Goal: Transaction & Acquisition: Book appointment/travel/reservation

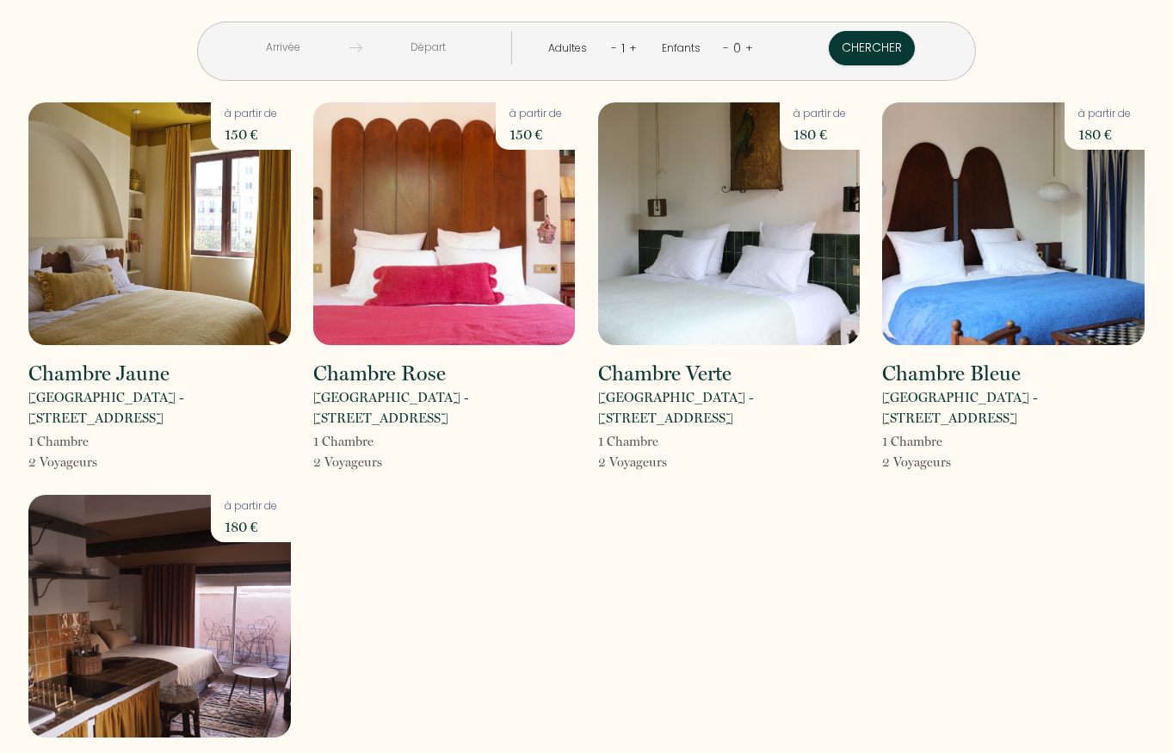
click at [349, 50] on input "text" at bounding box center [284, 48] width 132 height 34
click at [343, 52] on input "text" at bounding box center [284, 48] width 132 height 34
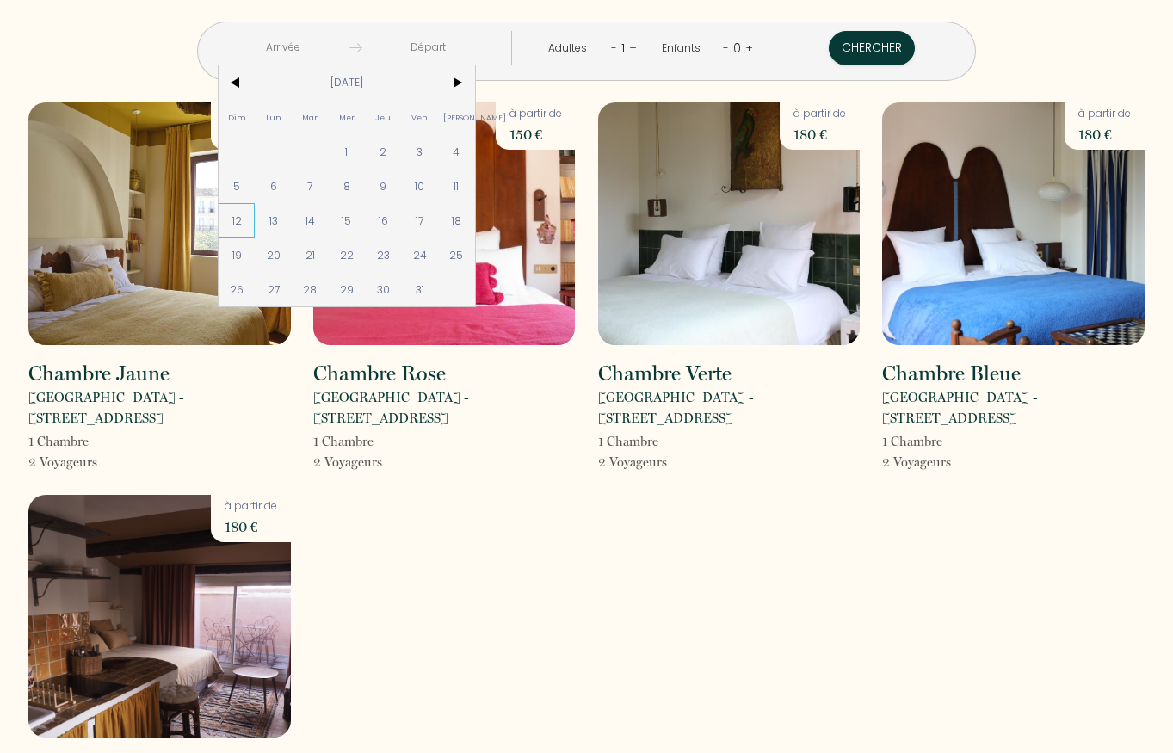
click at [256, 215] on span "12" at bounding box center [237, 220] width 37 height 34
type input "[DATE]"
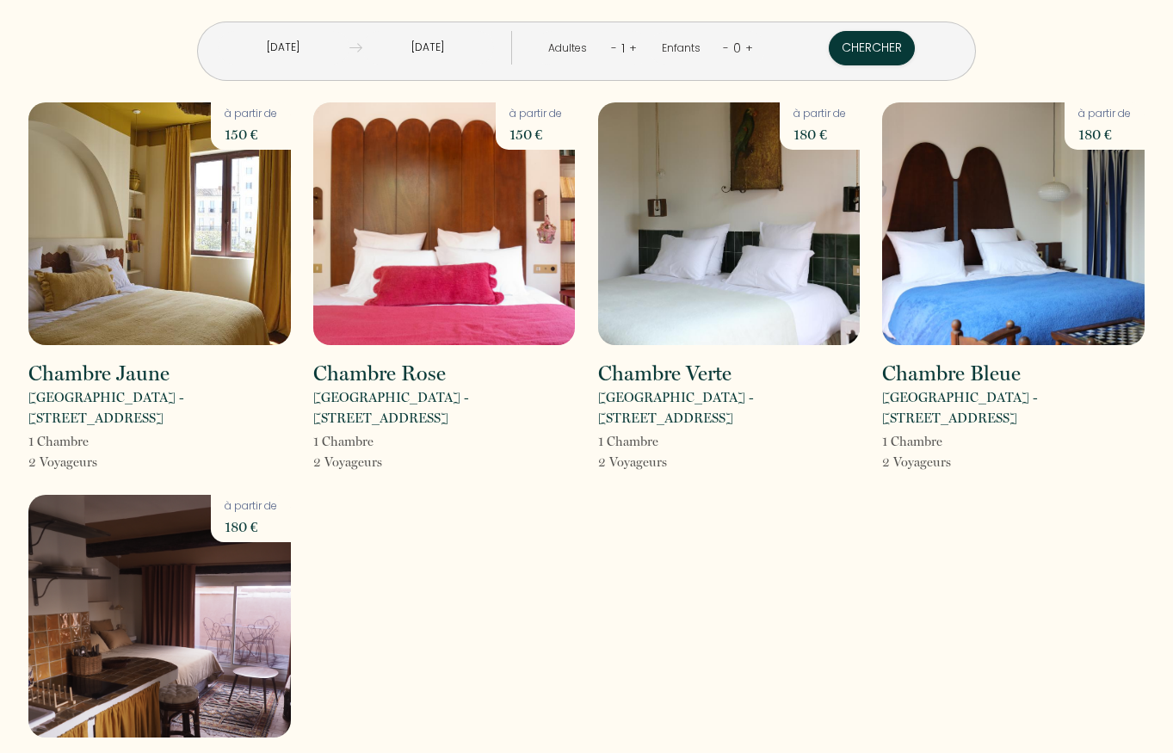
click at [629, 48] on link "+" at bounding box center [633, 48] width 8 height 16
click at [830, 50] on button "Chercher" at bounding box center [873, 48] width 86 height 34
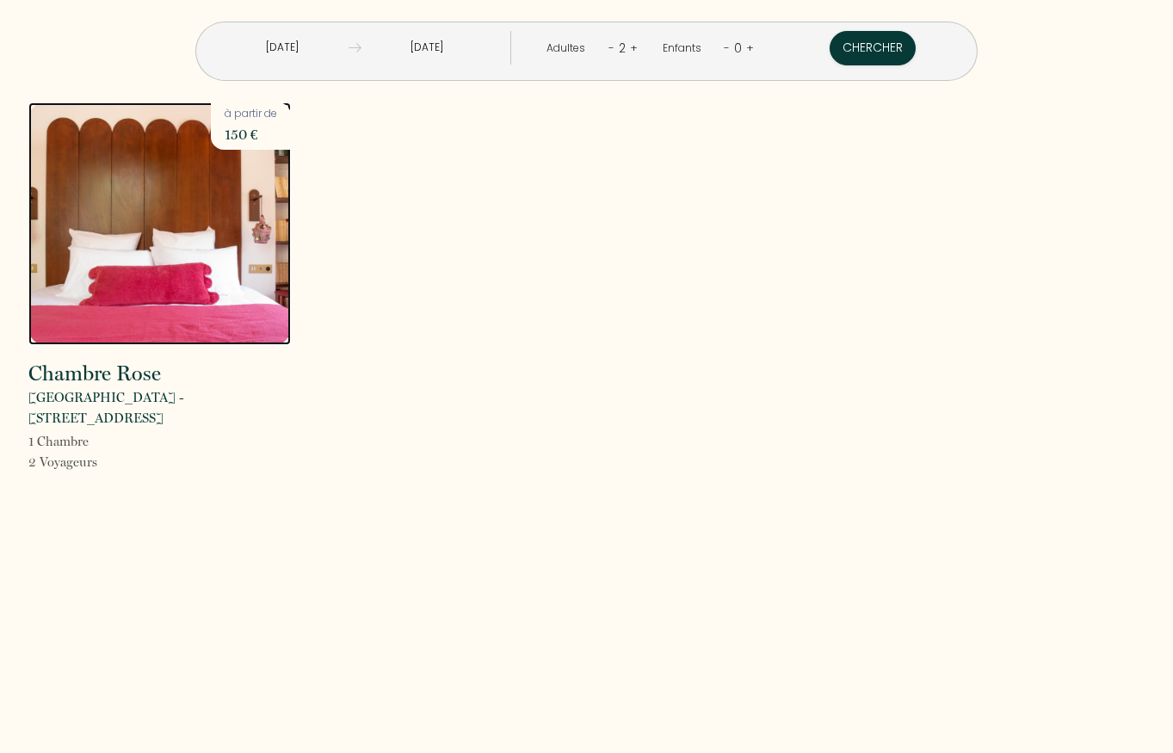
click at [151, 238] on img at bounding box center [159, 223] width 263 height 243
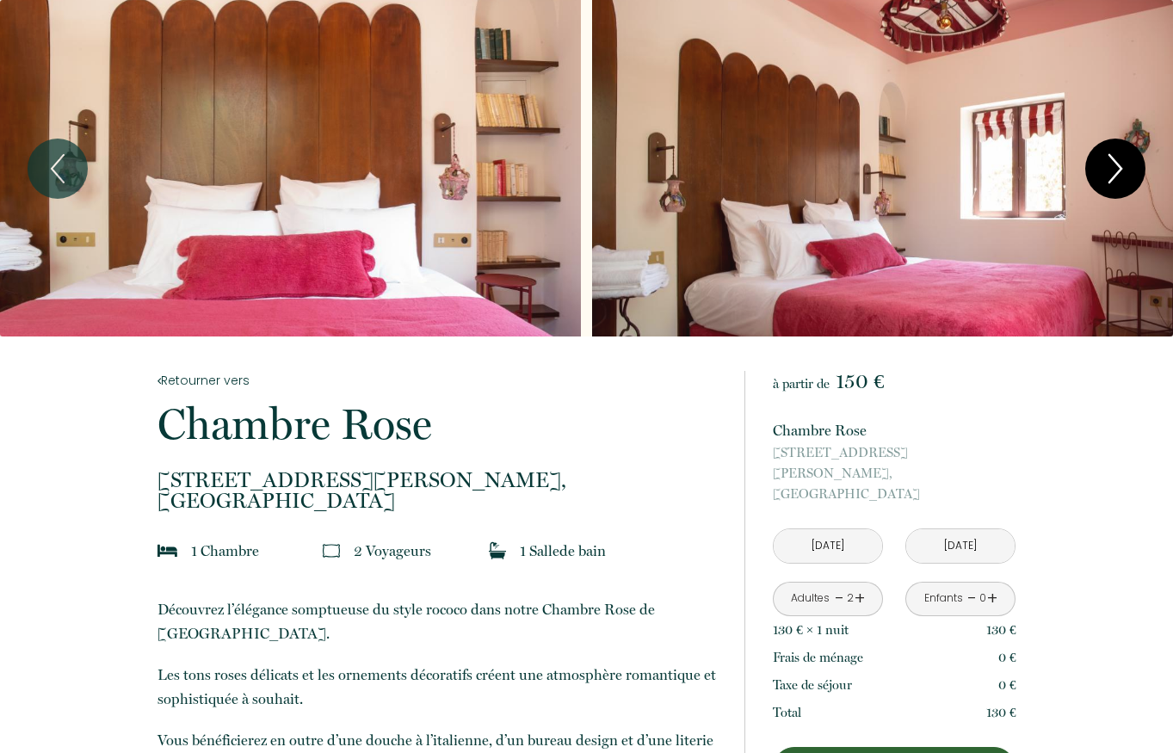
click at [1109, 153] on icon "Next" at bounding box center [1115, 169] width 36 height 52
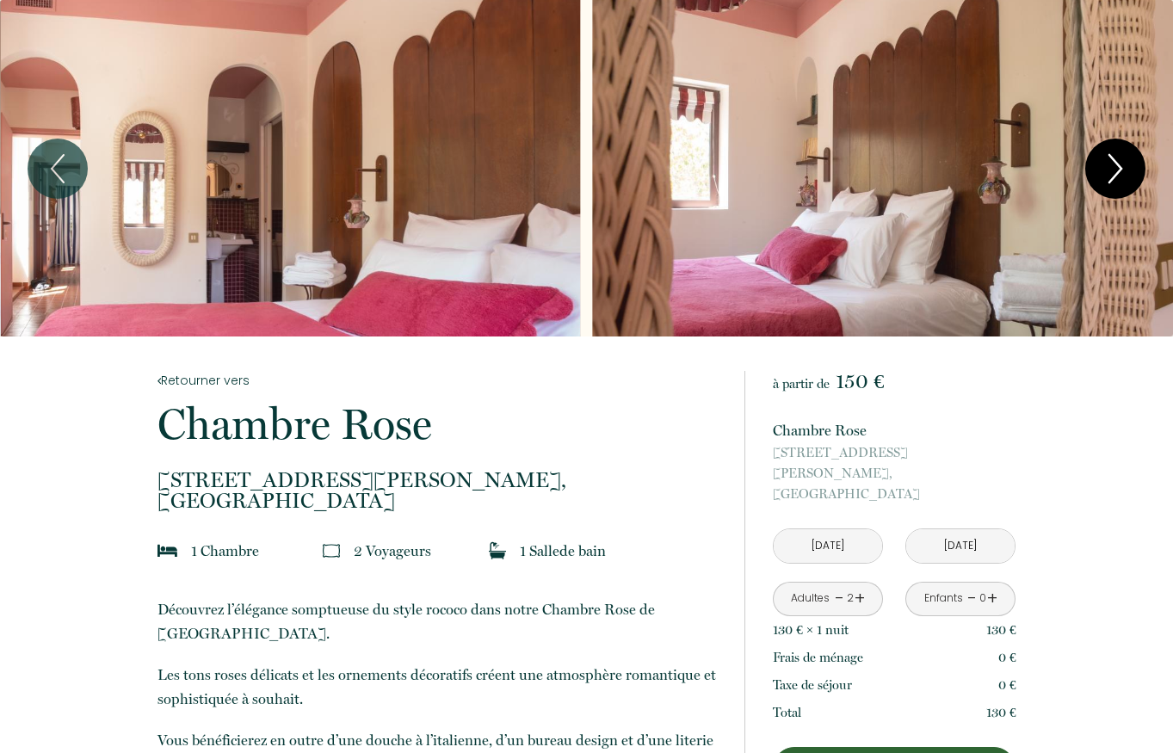
click at [1109, 157] on icon "Next" at bounding box center [1115, 169] width 36 height 52
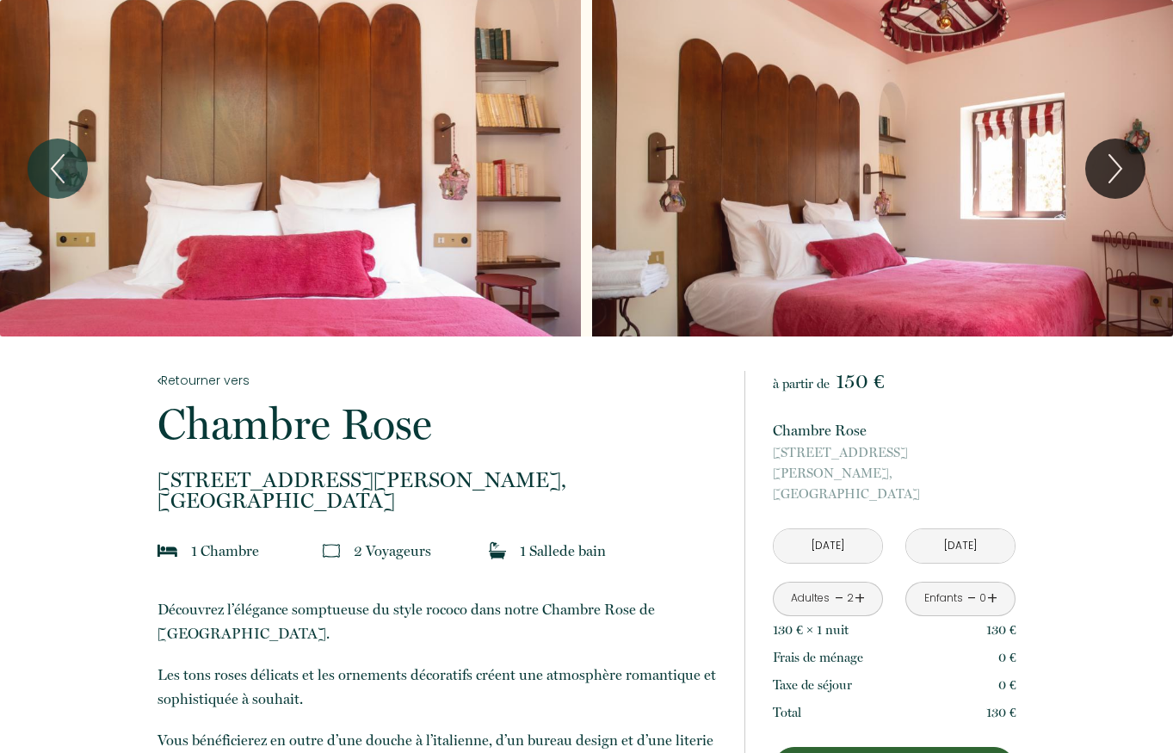
click at [426, 157] on div "Slideshow" at bounding box center [290, 168] width 581 height 337
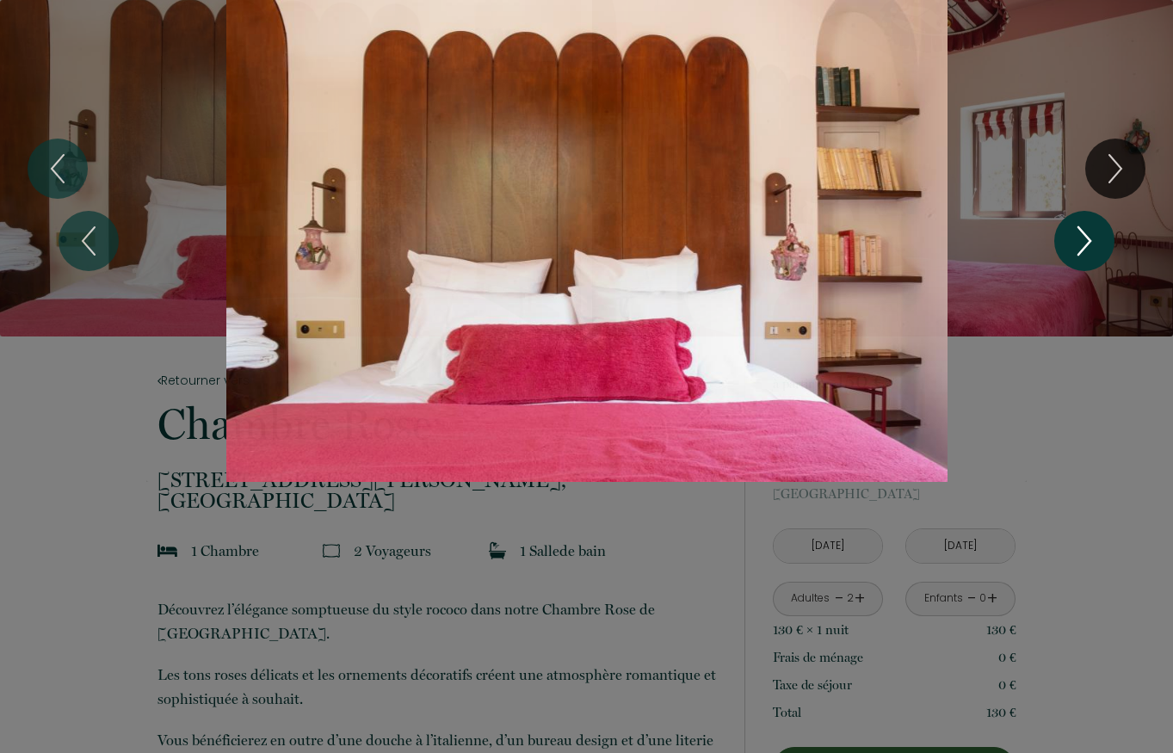
click at [1091, 243] on icon "Next" at bounding box center [1084, 241] width 36 height 52
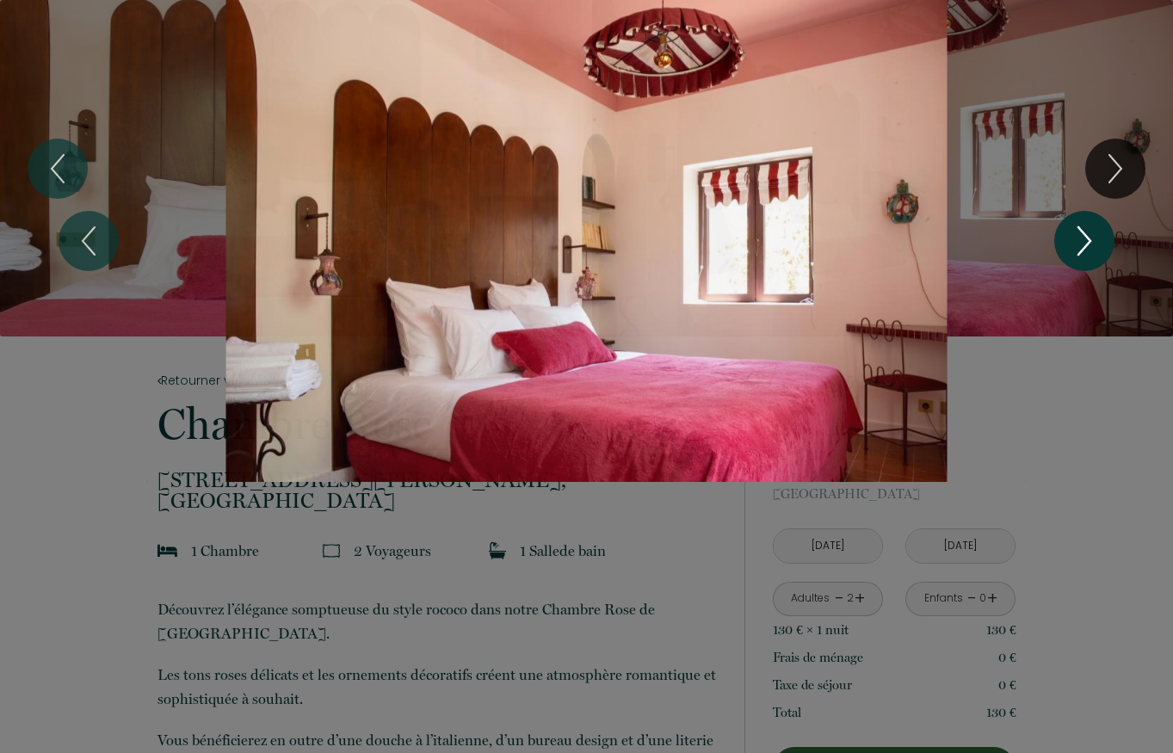
click at [1091, 244] on icon "Next" at bounding box center [1084, 241] width 36 height 52
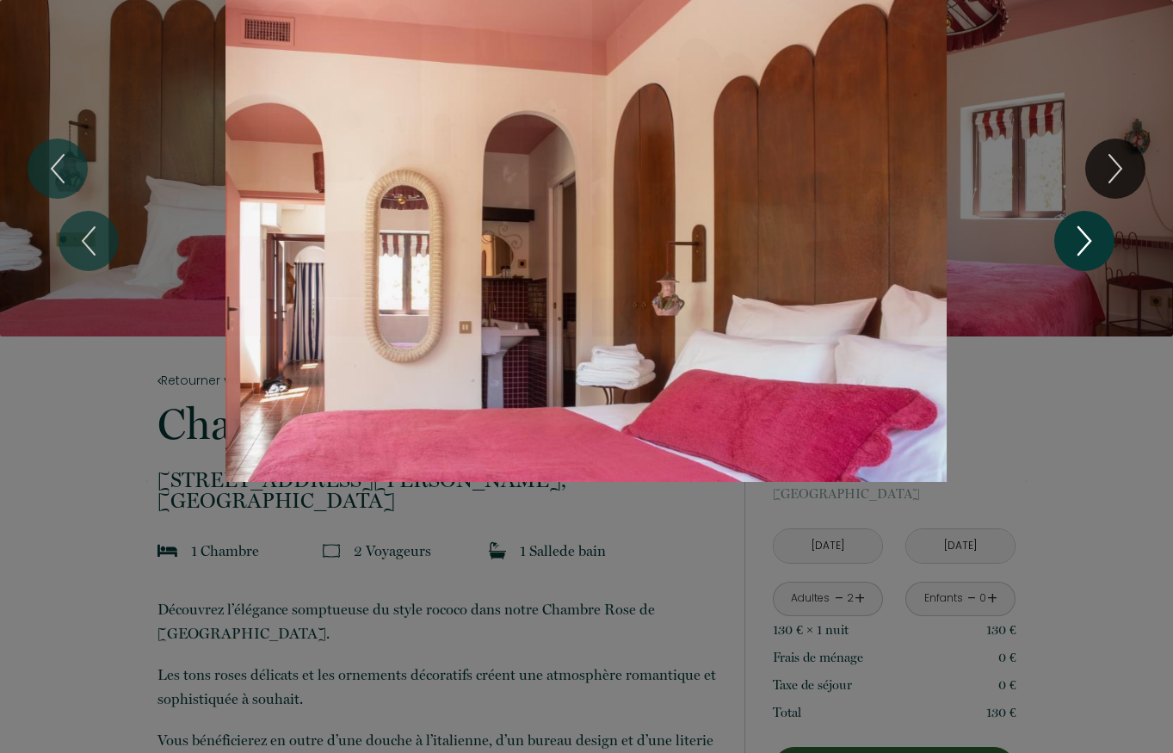
click at [1091, 244] on icon "Next" at bounding box center [1084, 241] width 36 height 52
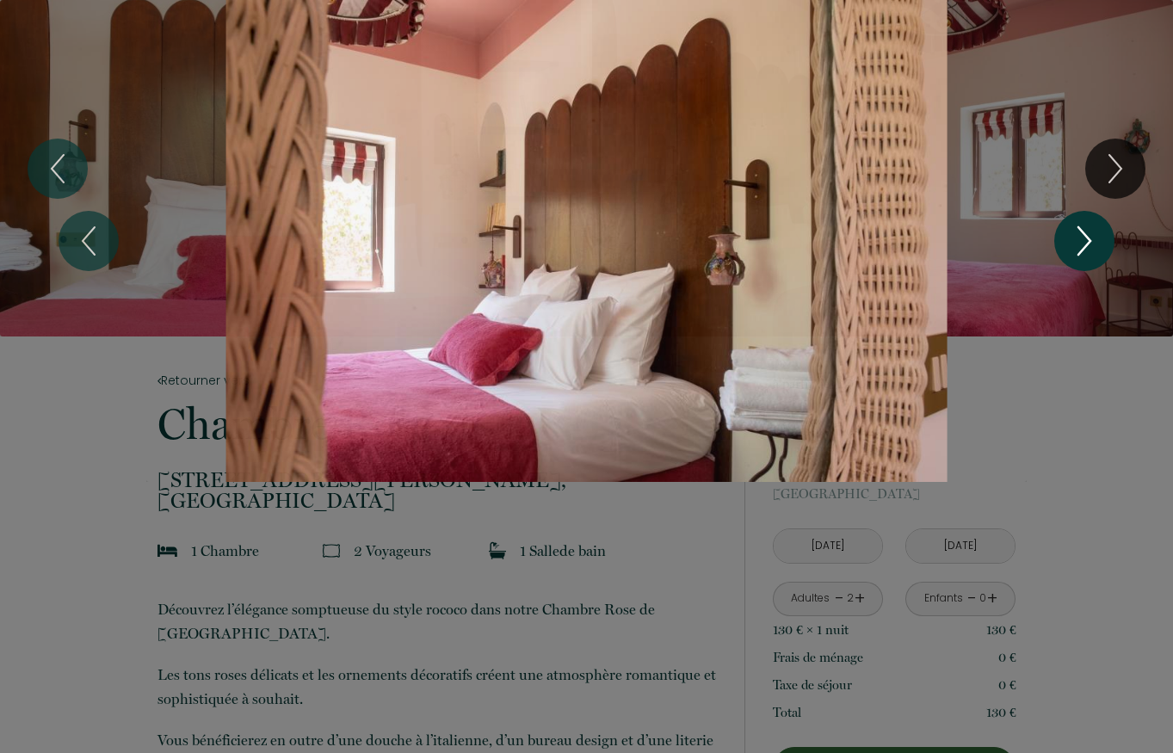
click at [1091, 244] on icon "Next" at bounding box center [1084, 241] width 36 height 52
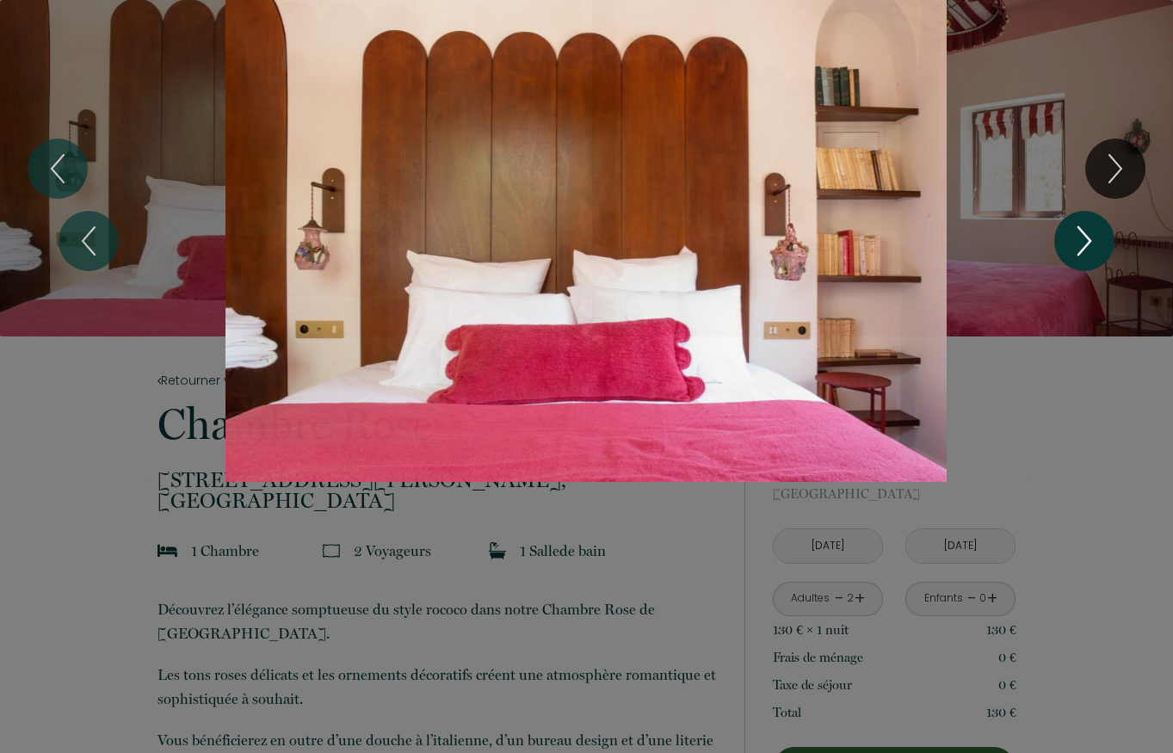
click at [1091, 245] on icon "Next" at bounding box center [1084, 241] width 36 height 52
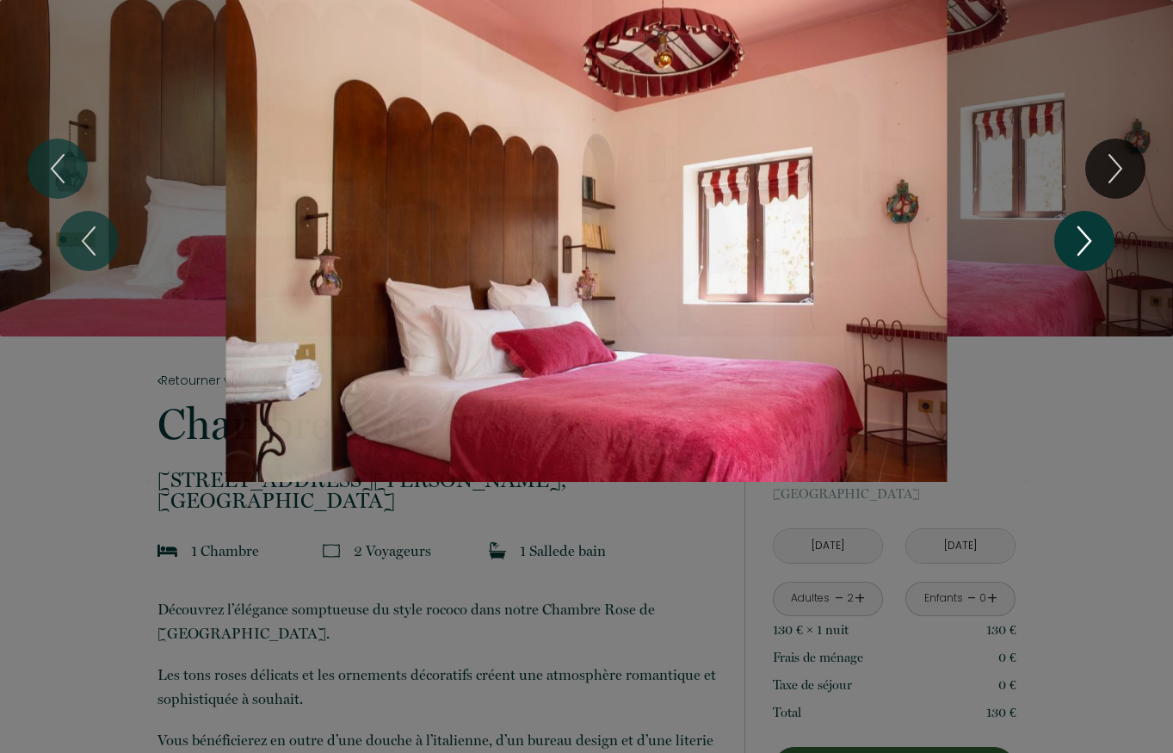
click at [1091, 246] on icon "Next" at bounding box center [1084, 241] width 36 height 52
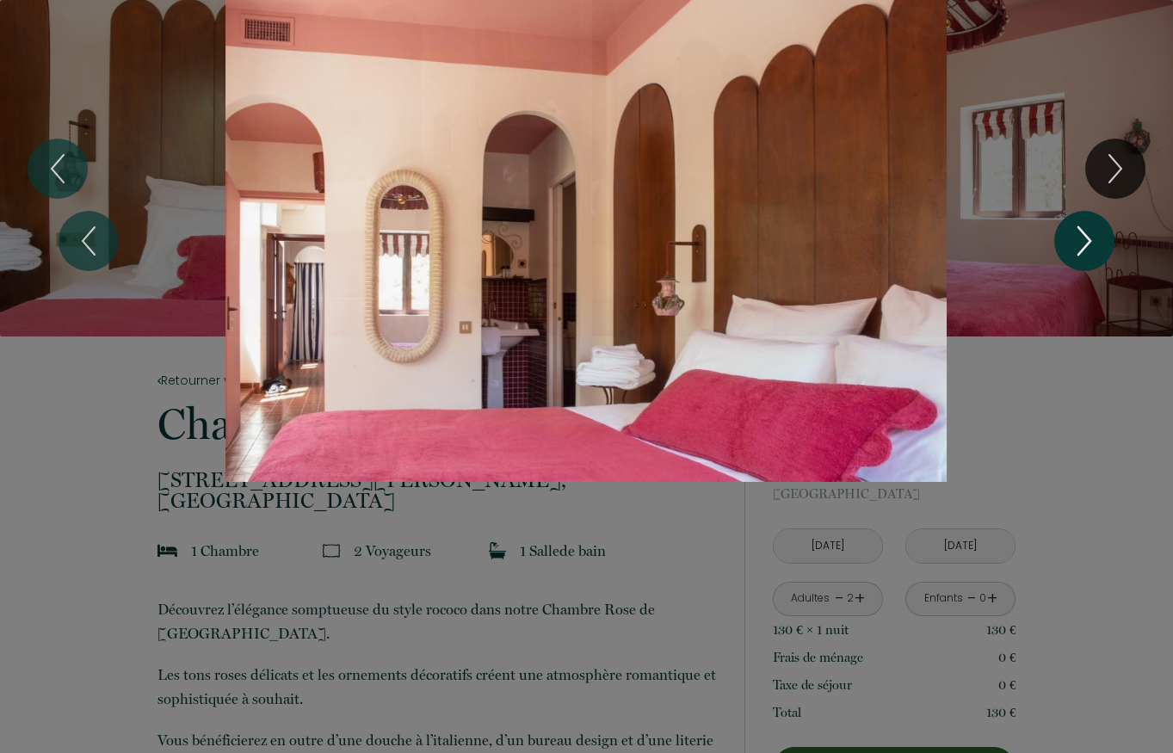
click at [1091, 246] on icon "Next" at bounding box center [1084, 241] width 36 height 52
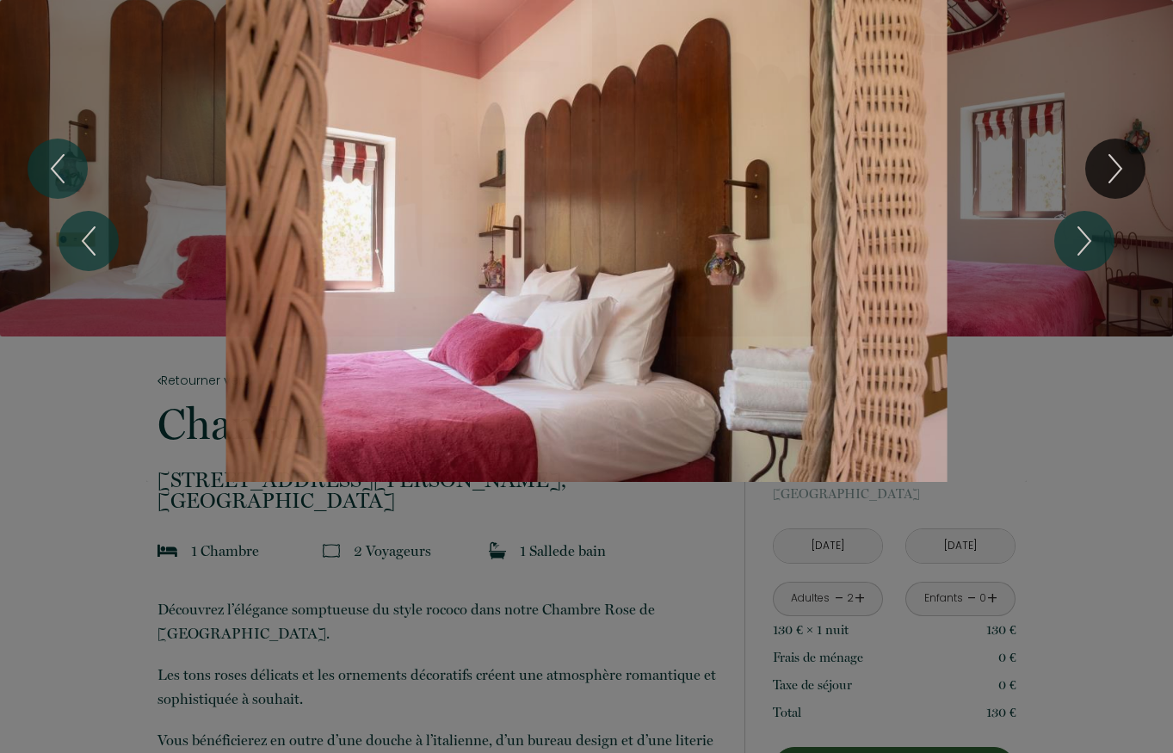
click at [1120, 81] on div "1 2 3 4" at bounding box center [586, 241] width 1173 height 482
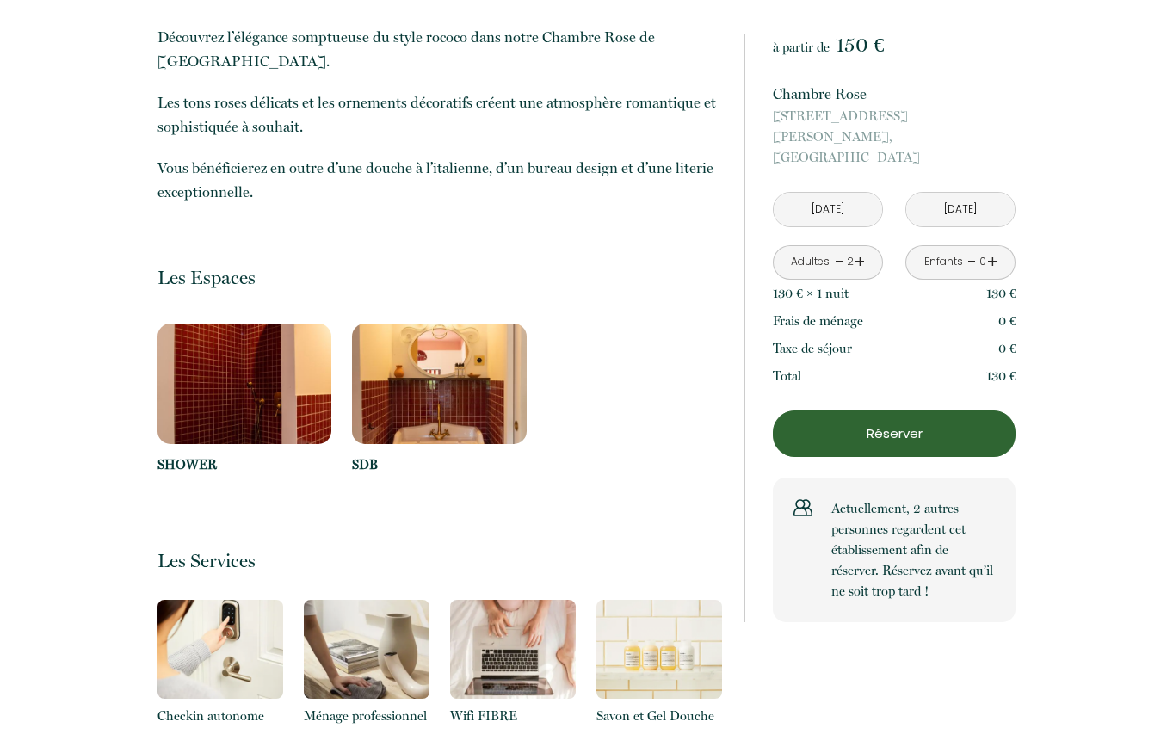
scroll to position [763, 0]
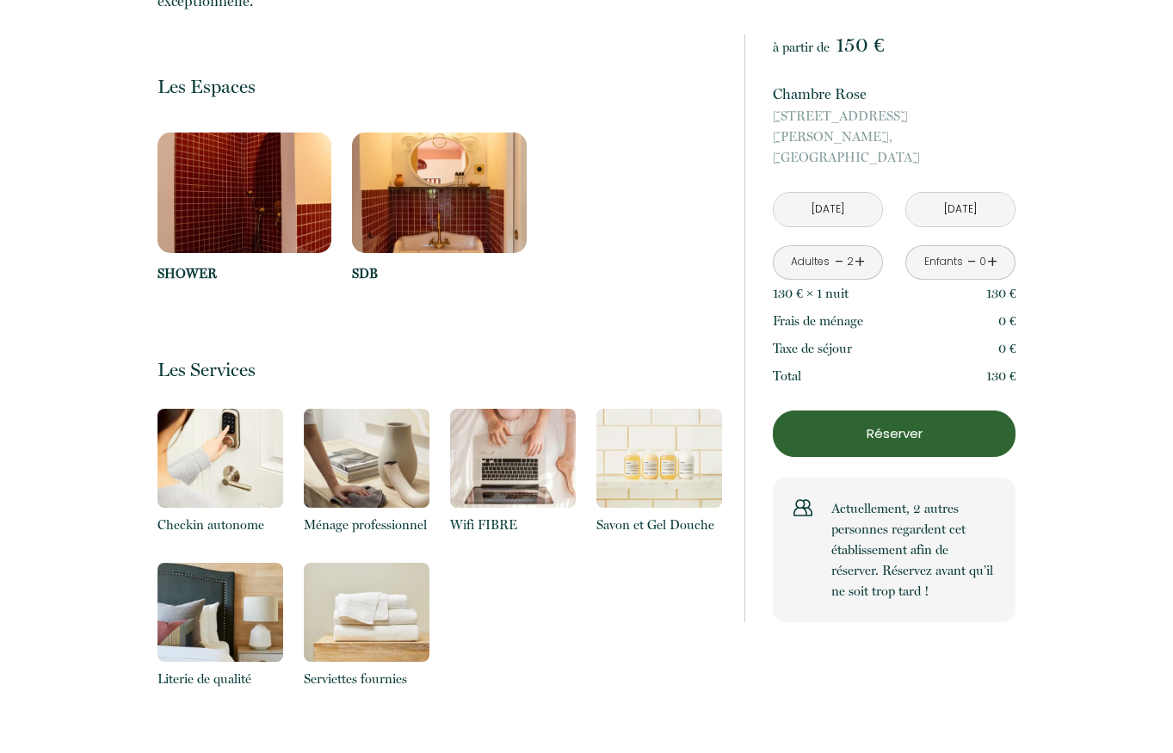
click at [232, 176] on img at bounding box center [245, 193] width 175 height 120
click at [442, 181] on img at bounding box center [439, 193] width 175 height 120
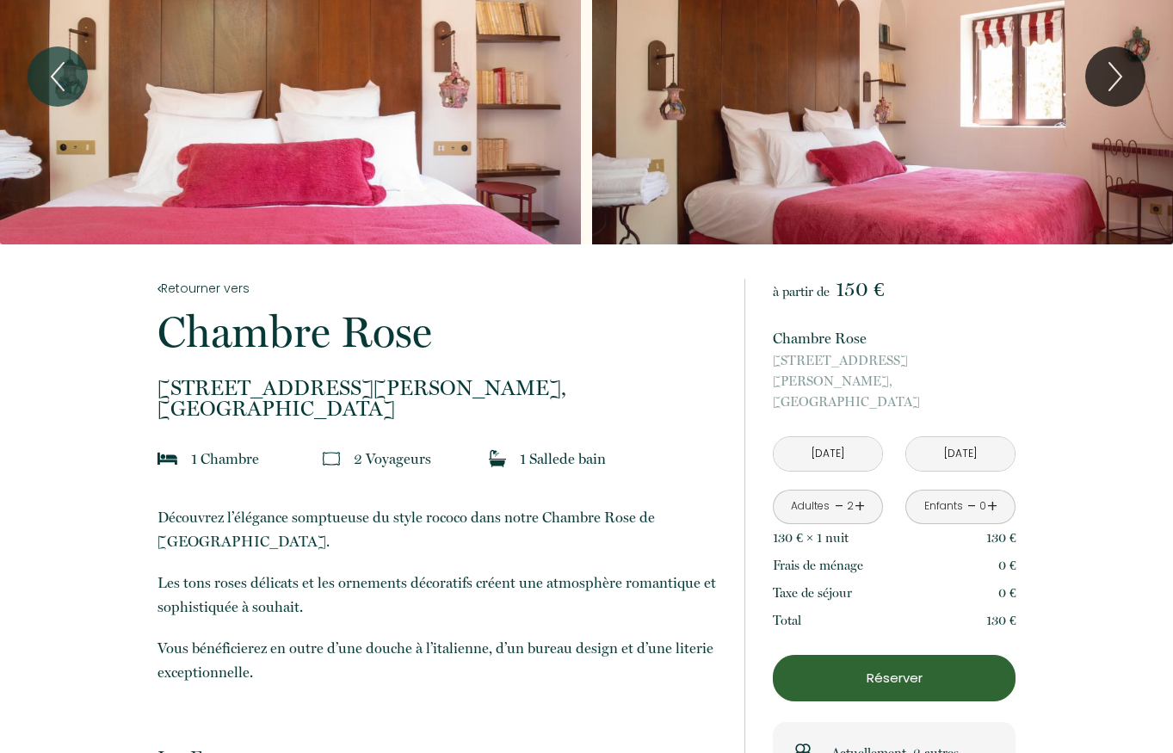
scroll to position [90, 0]
